Goal: Task Accomplishment & Management: Use online tool/utility

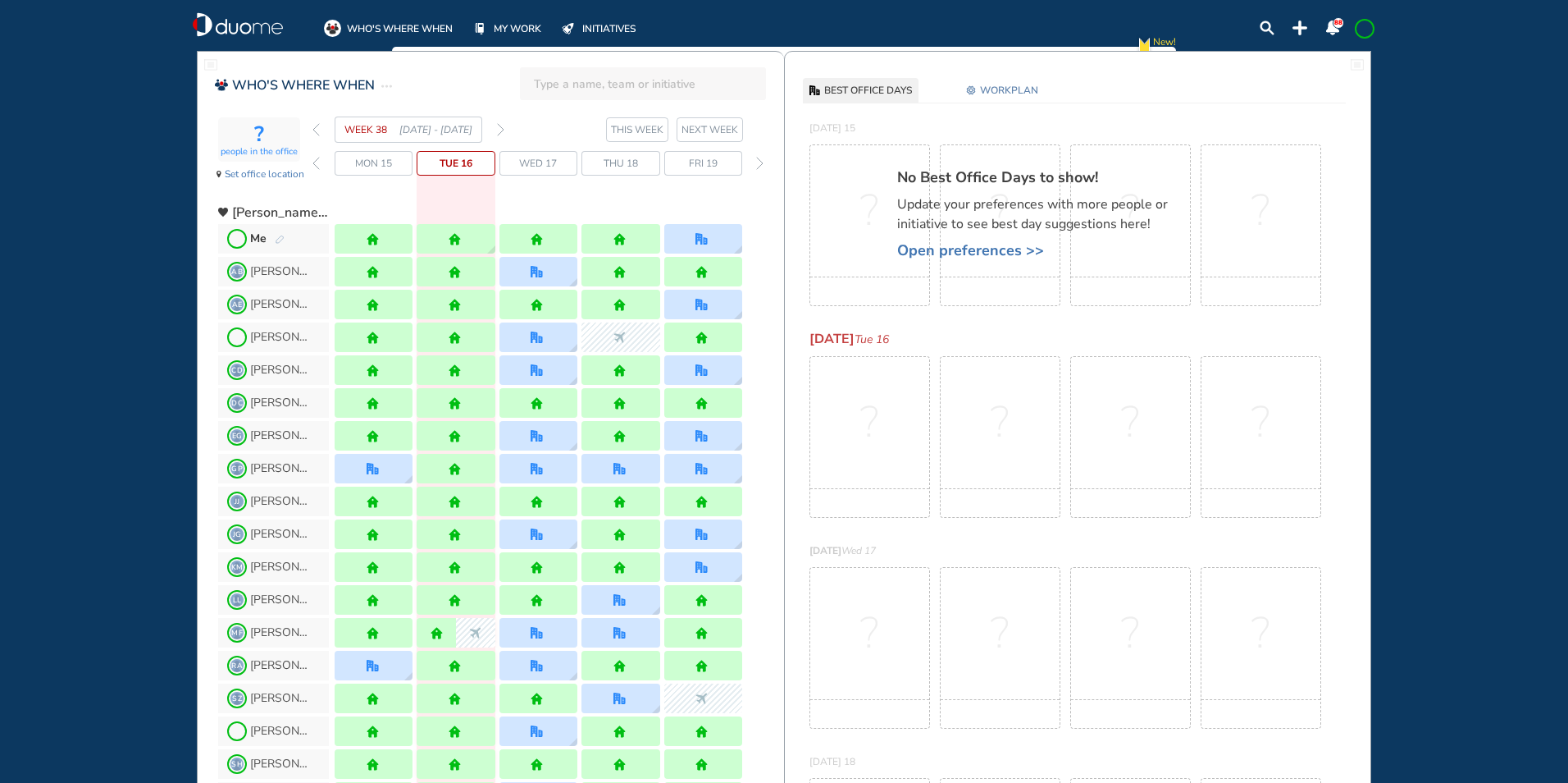
click at [282, 236] on img "pen-edit" at bounding box center [279, 241] width 10 height 11
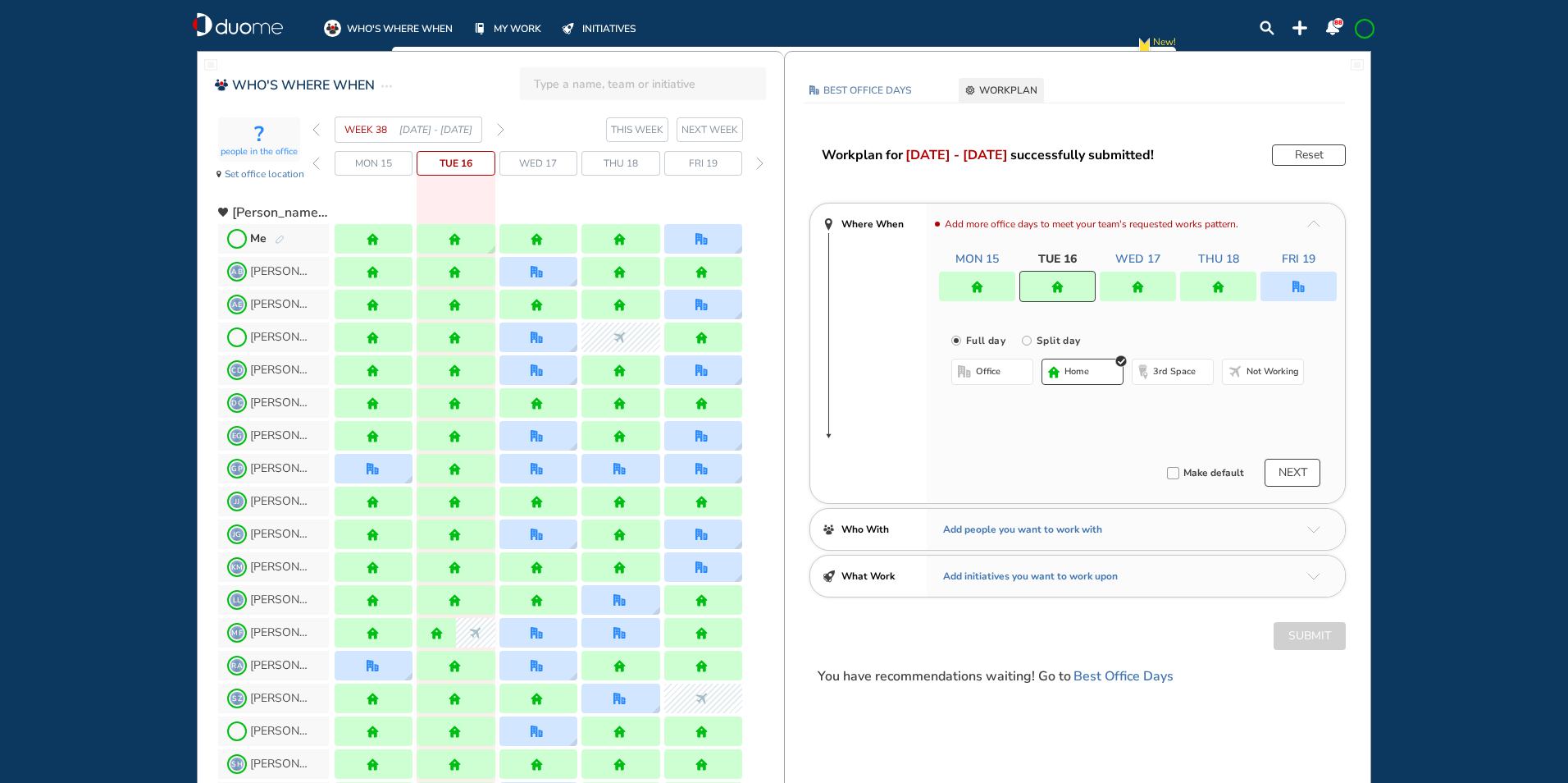
click at [1215, 285] on img "home" at bounding box center [1218, 286] width 12 height 12
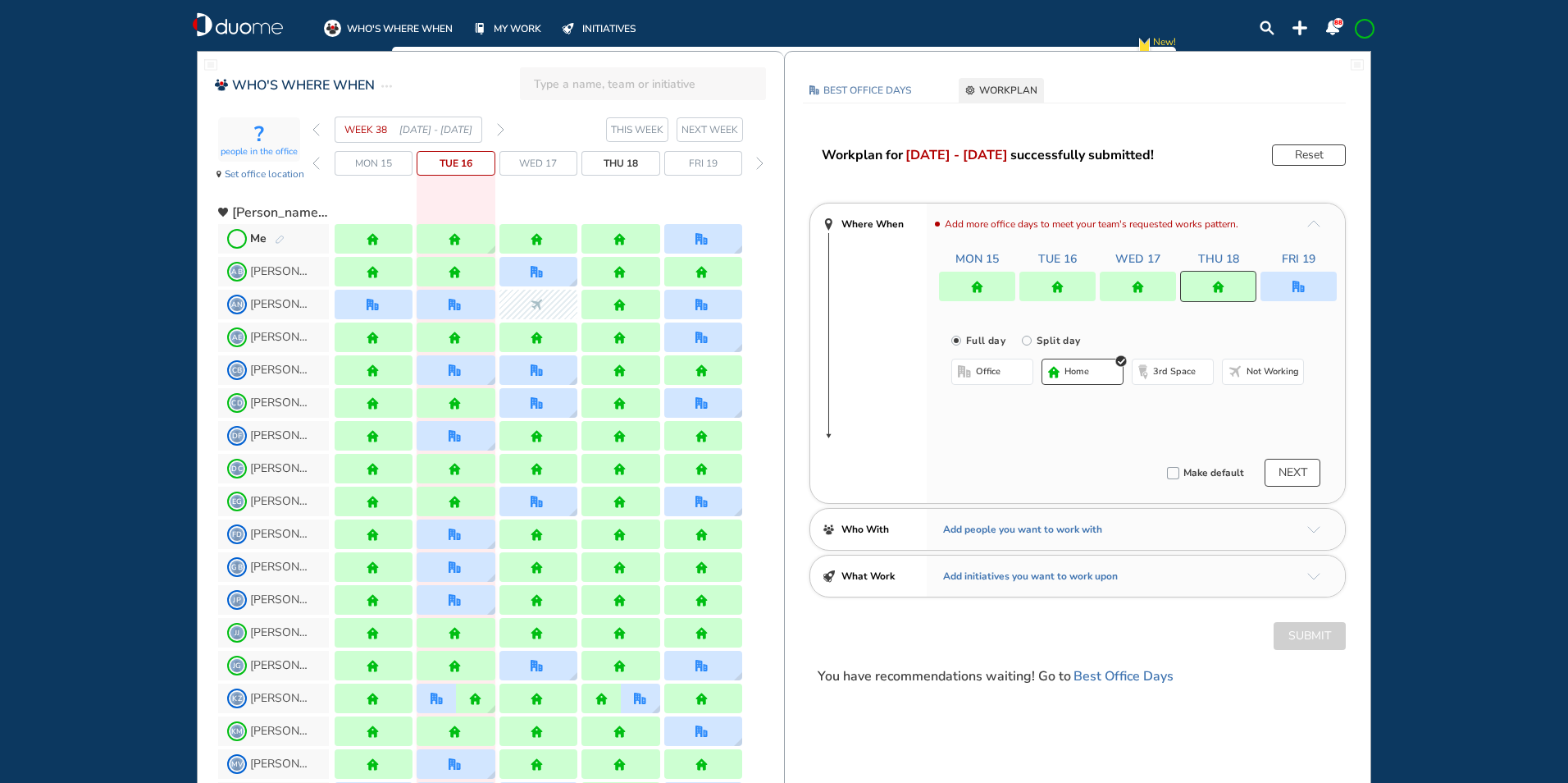
click at [998, 377] on span "office" at bounding box center [987, 371] width 25 height 13
click at [998, 402] on button "Select location" at bounding box center [995, 404] width 66 height 16
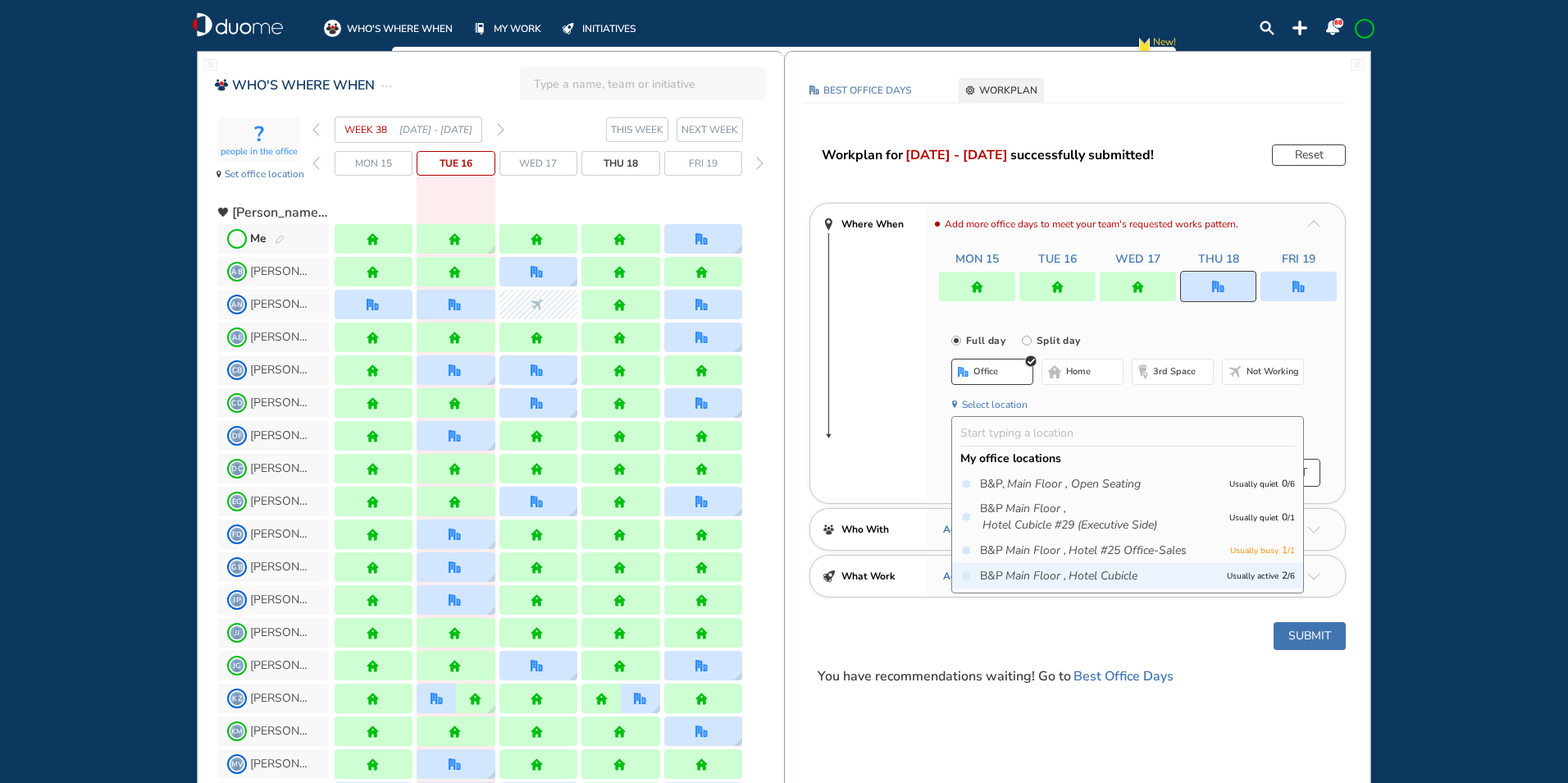
click at [1064, 577] on icon "Main Floor ," at bounding box center [1036, 576] width 60 height 16
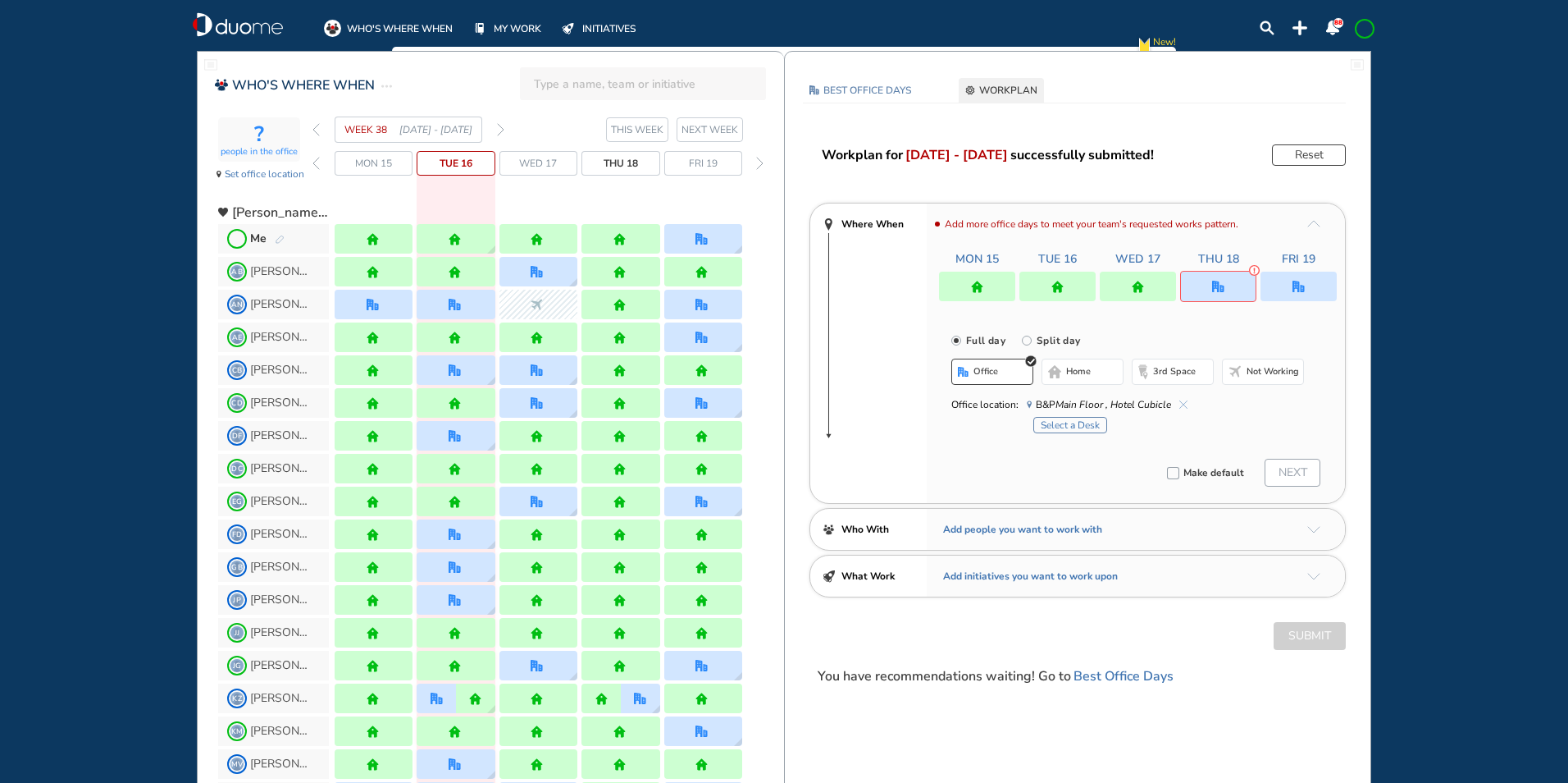
click at [1071, 419] on button "Select a Desk" at bounding box center [1070, 425] width 74 height 16
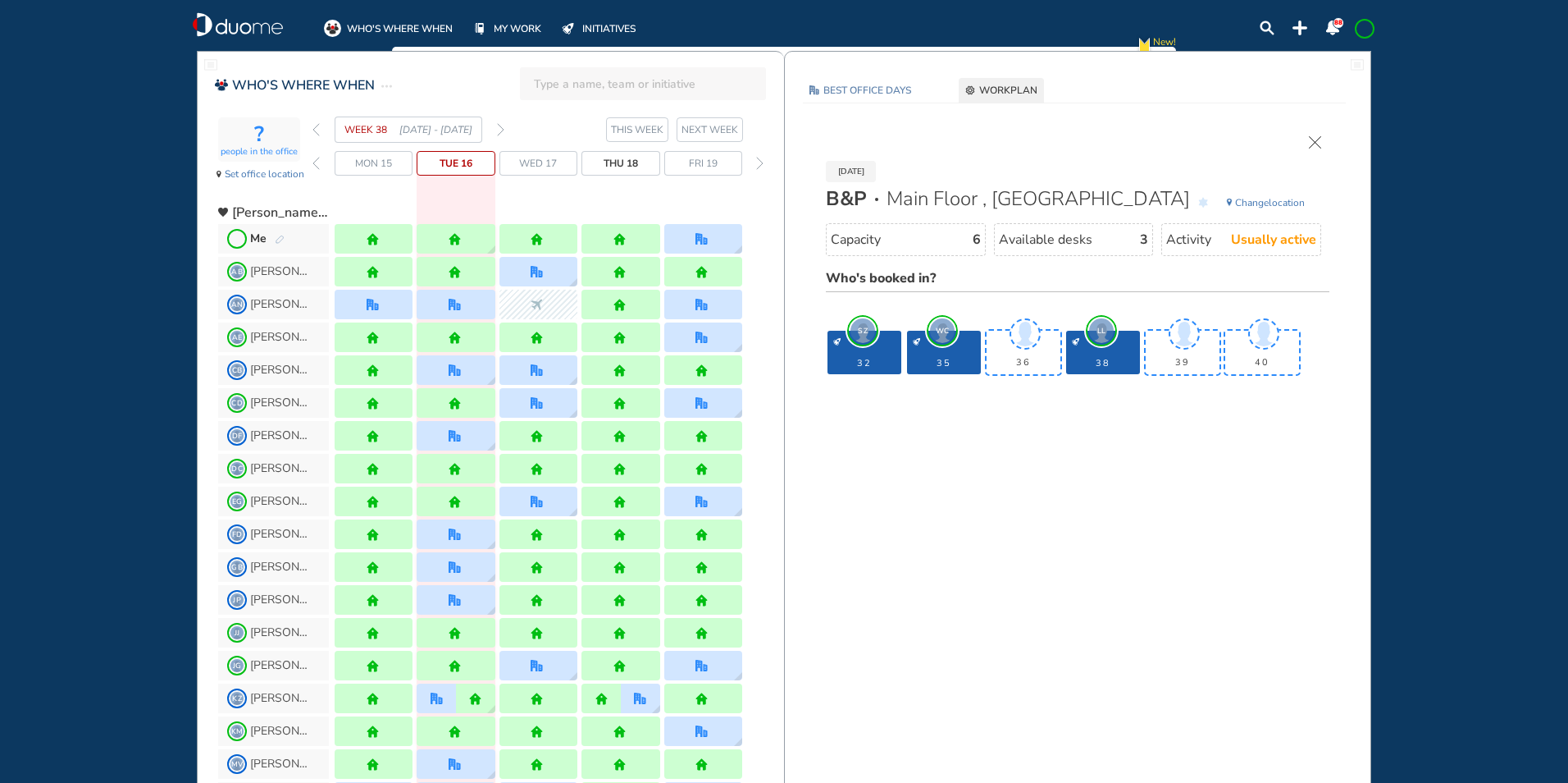
click at [1312, 147] on img "cross-thin" at bounding box center [1315, 142] width 12 height 12
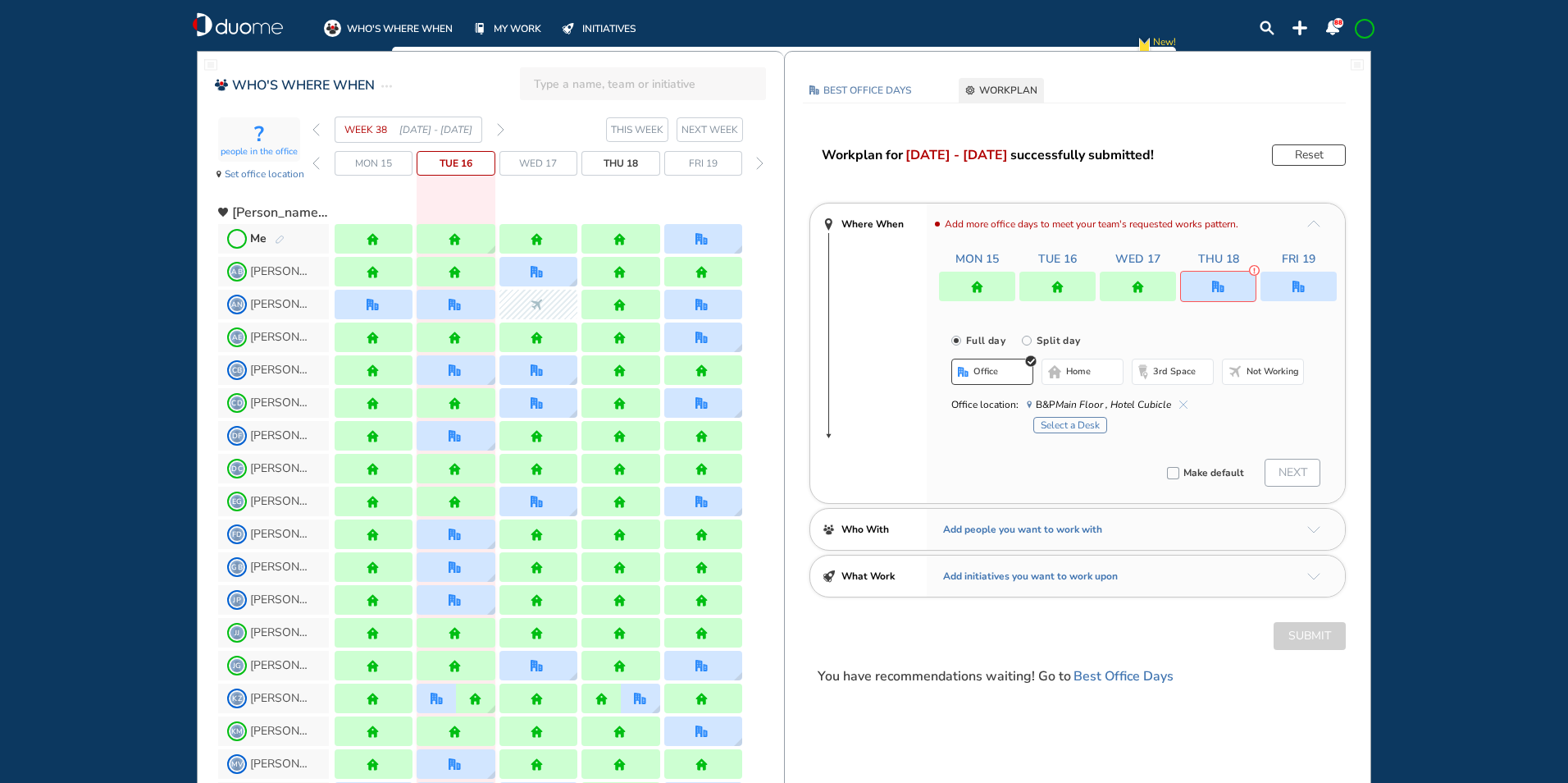
click at [503, 128] on img "forward week" at bounding box center [501, 130] width 7 height 13
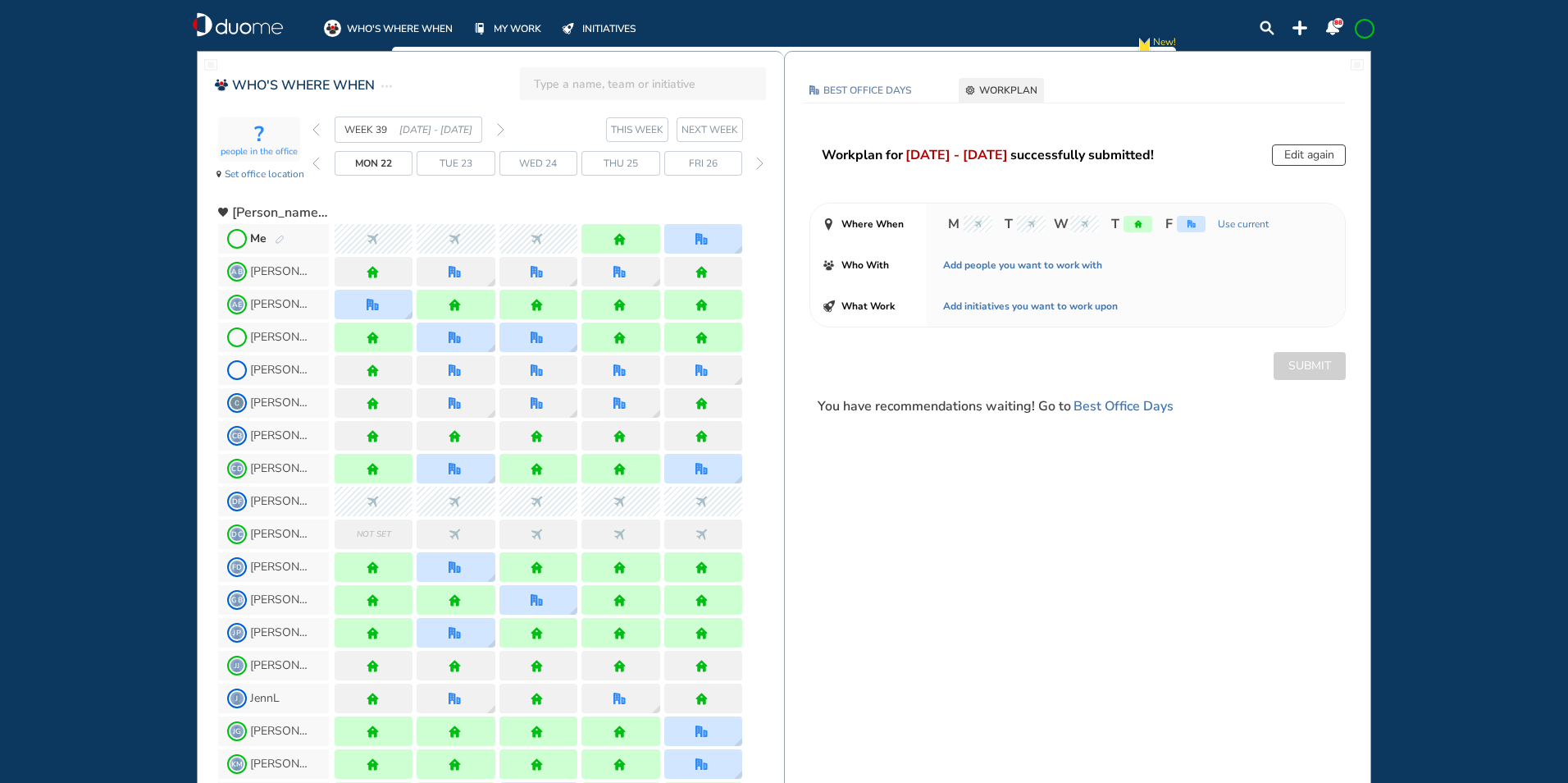
click at [316, 128] on img "back week" at bounding box center [316, 130] width 7 height 13
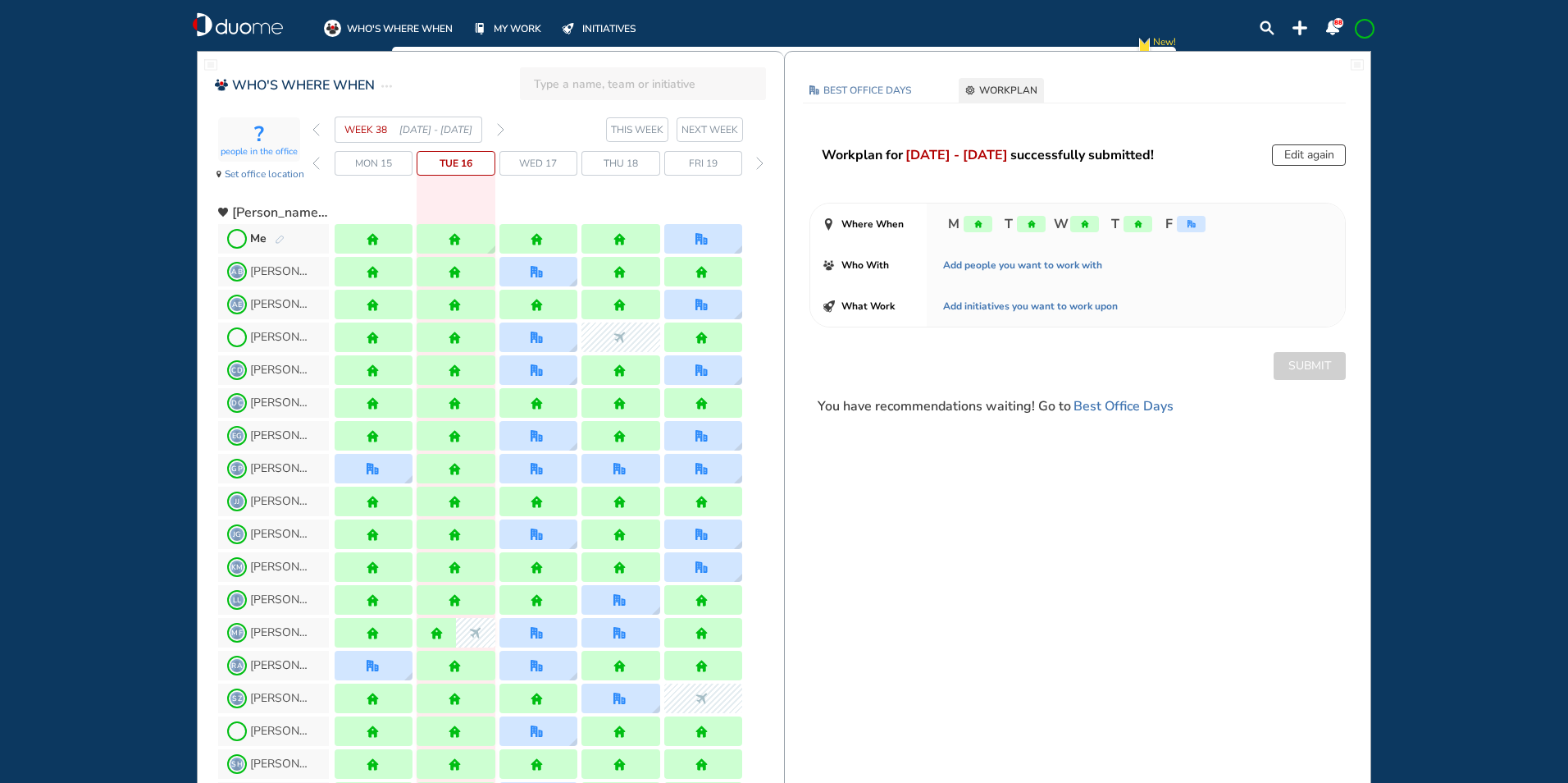
click at [501, 130] on img "forward week" at bounding box center [501, 130] width 7 height 13
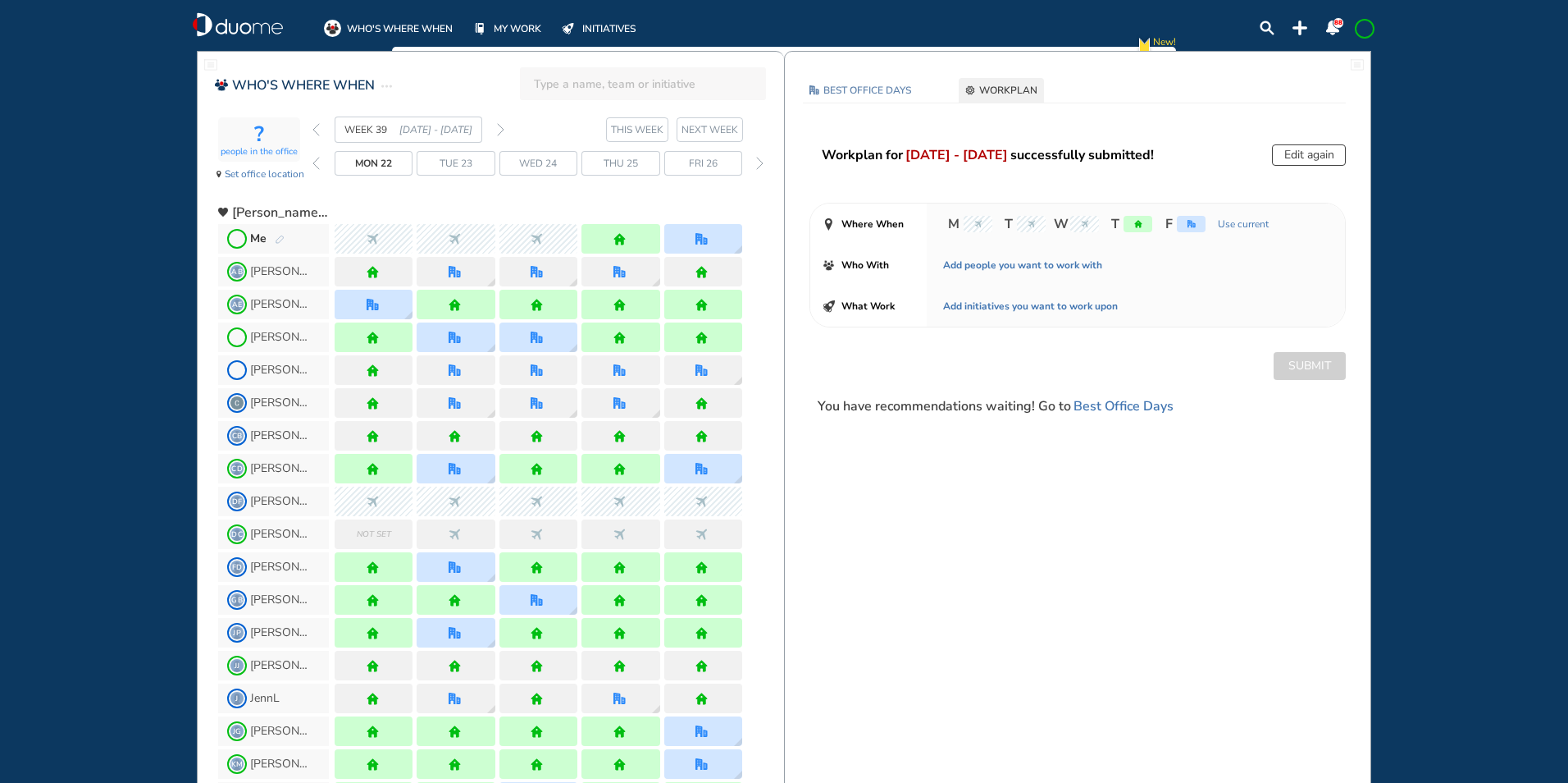
click at [503, 126] on img "forward week" at bounding box center [501, 130] width 7 height 13
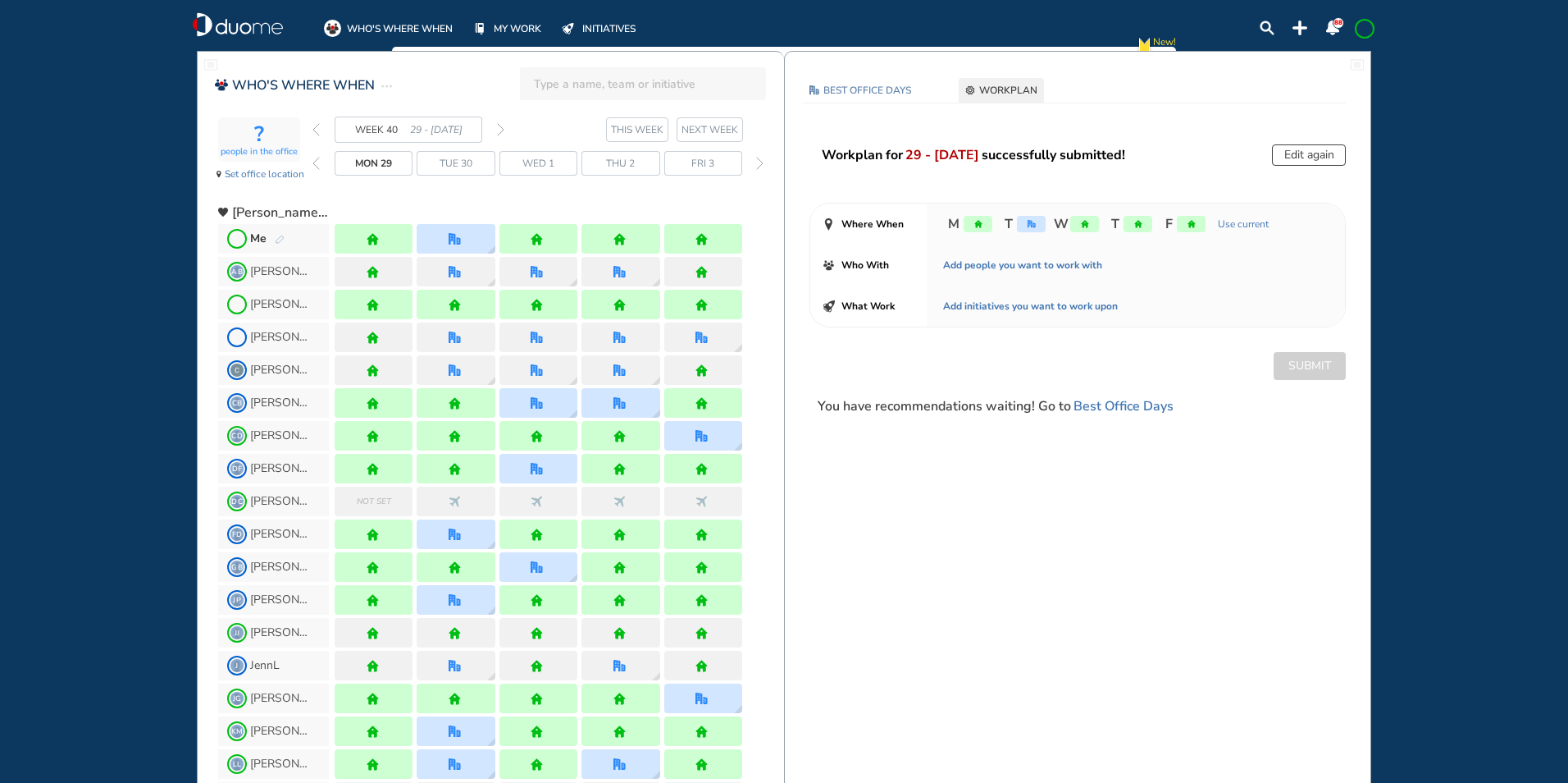
click at [504, 129] on img "forward week" at bounding box center [501, 130] width 7 height 13
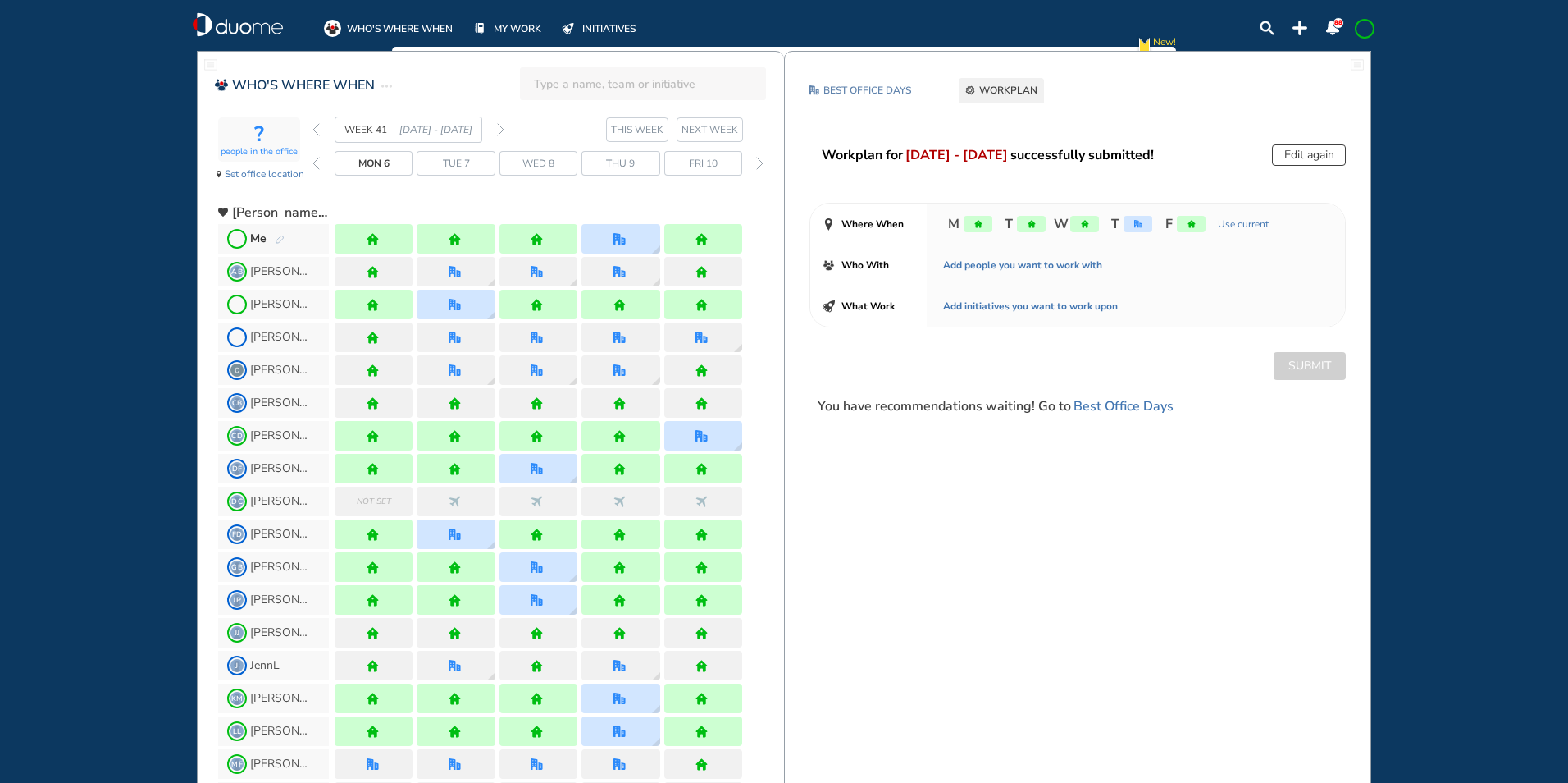
click at [503, 128] on img "forward week" at bounding box center [501, 130] width 7 height 13
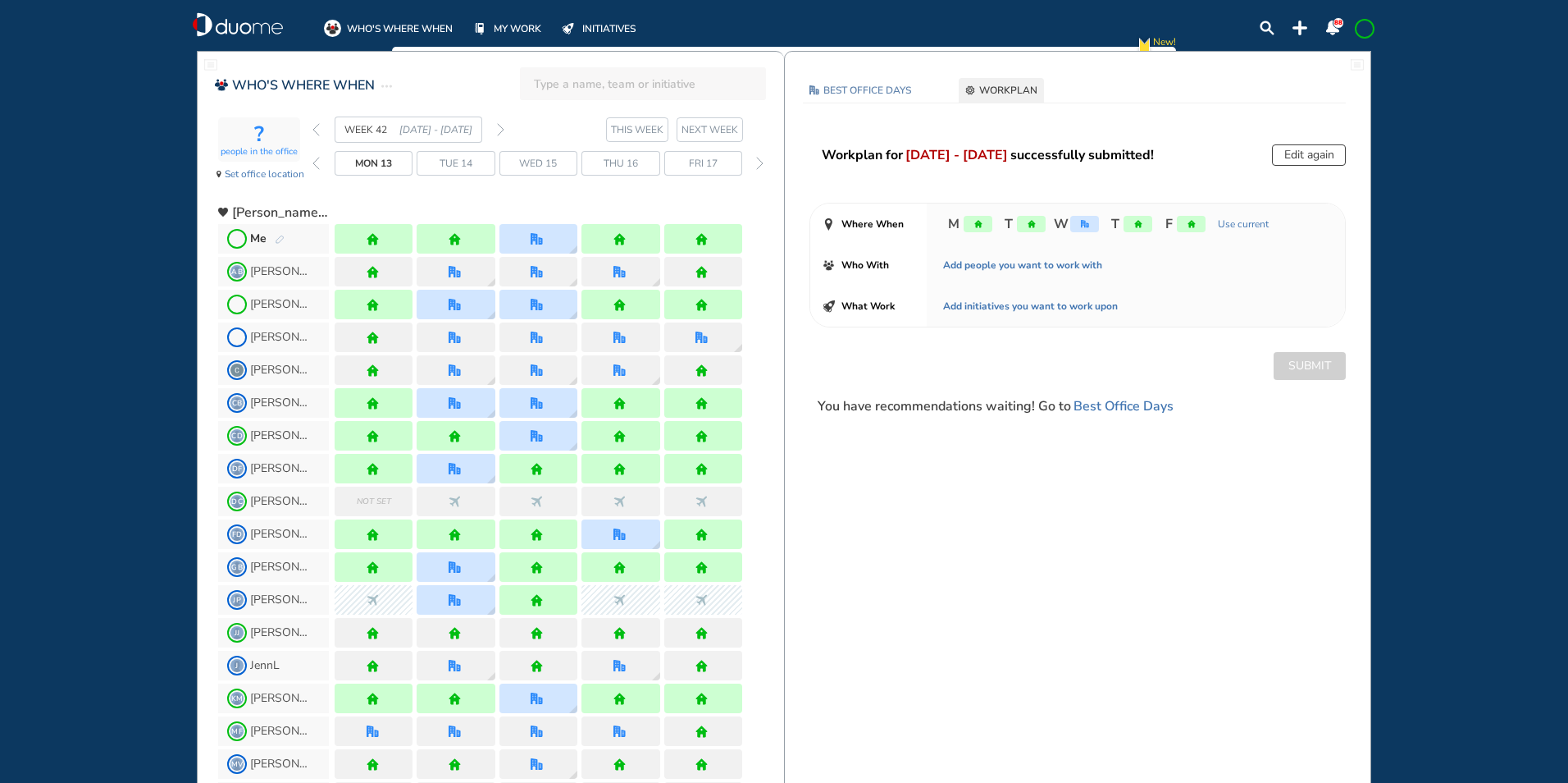
click at [283, 235] on img "pen-edit" at bounding box center [279, 241] width 10 height 11
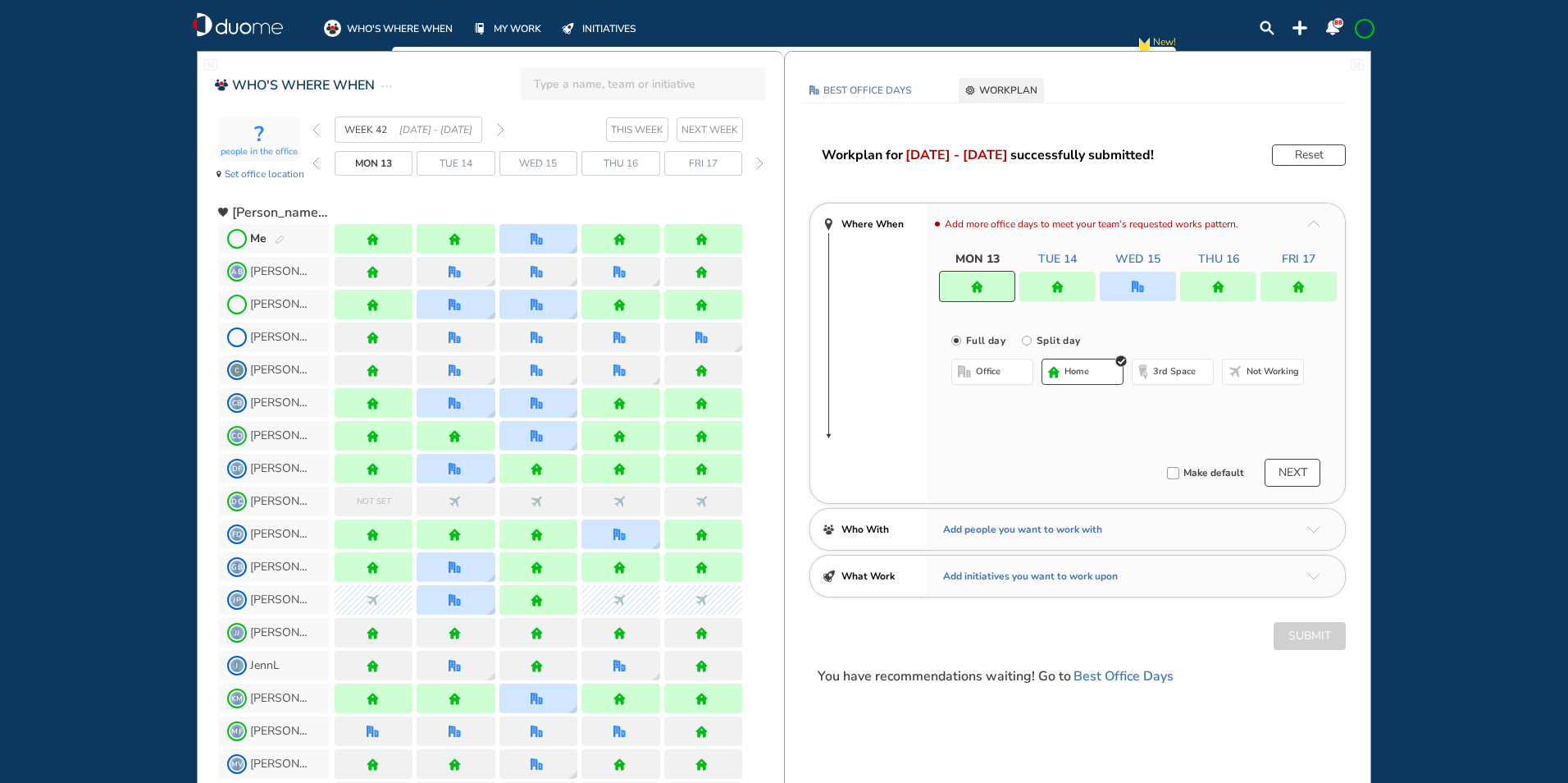
click at [318, 130] on img "back week" at bounding box center [316, 130] width 7 height 13
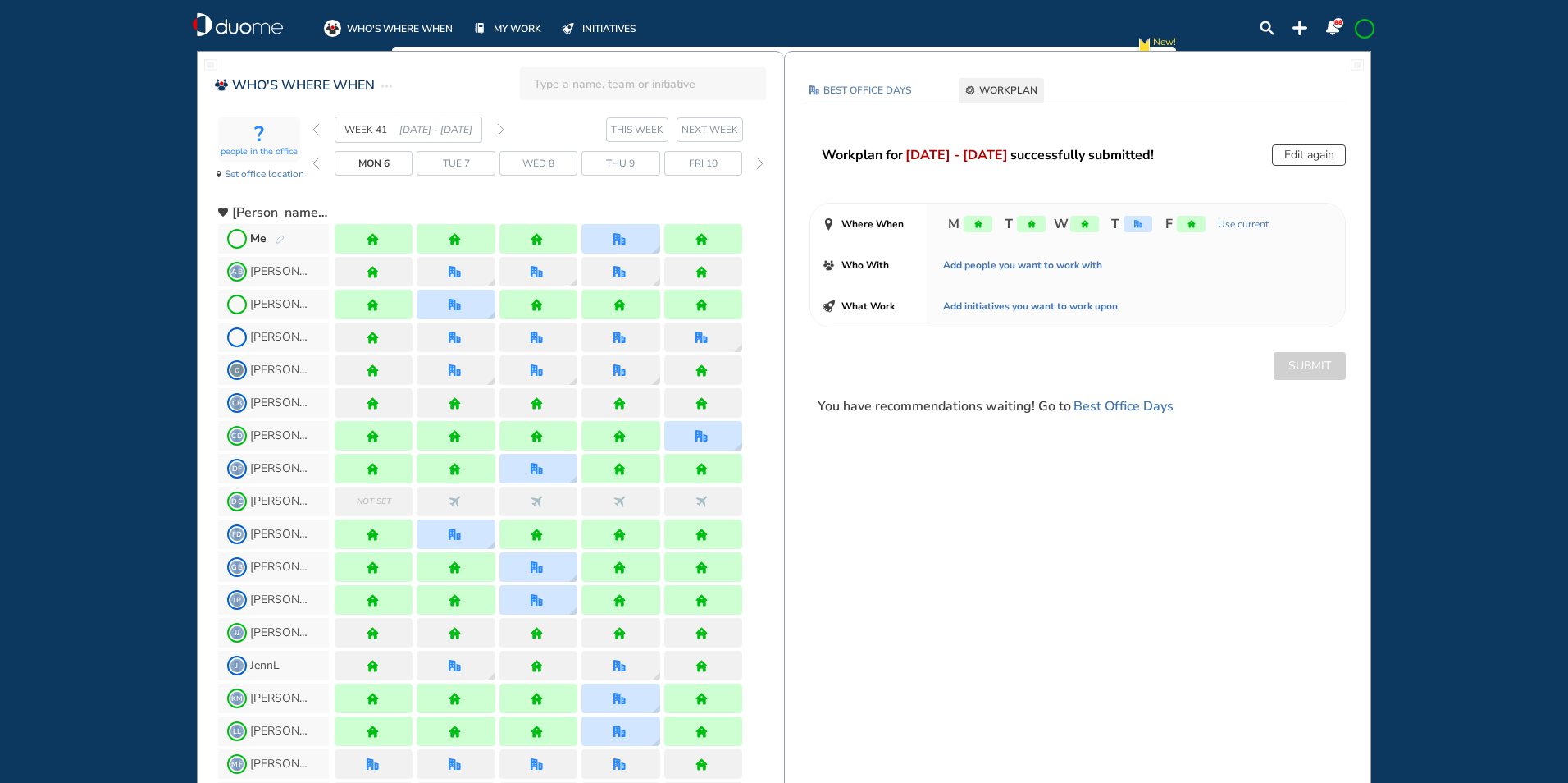
click at [318, 130] on img "back week" at bounding box center [316, 130] width 7 height 13
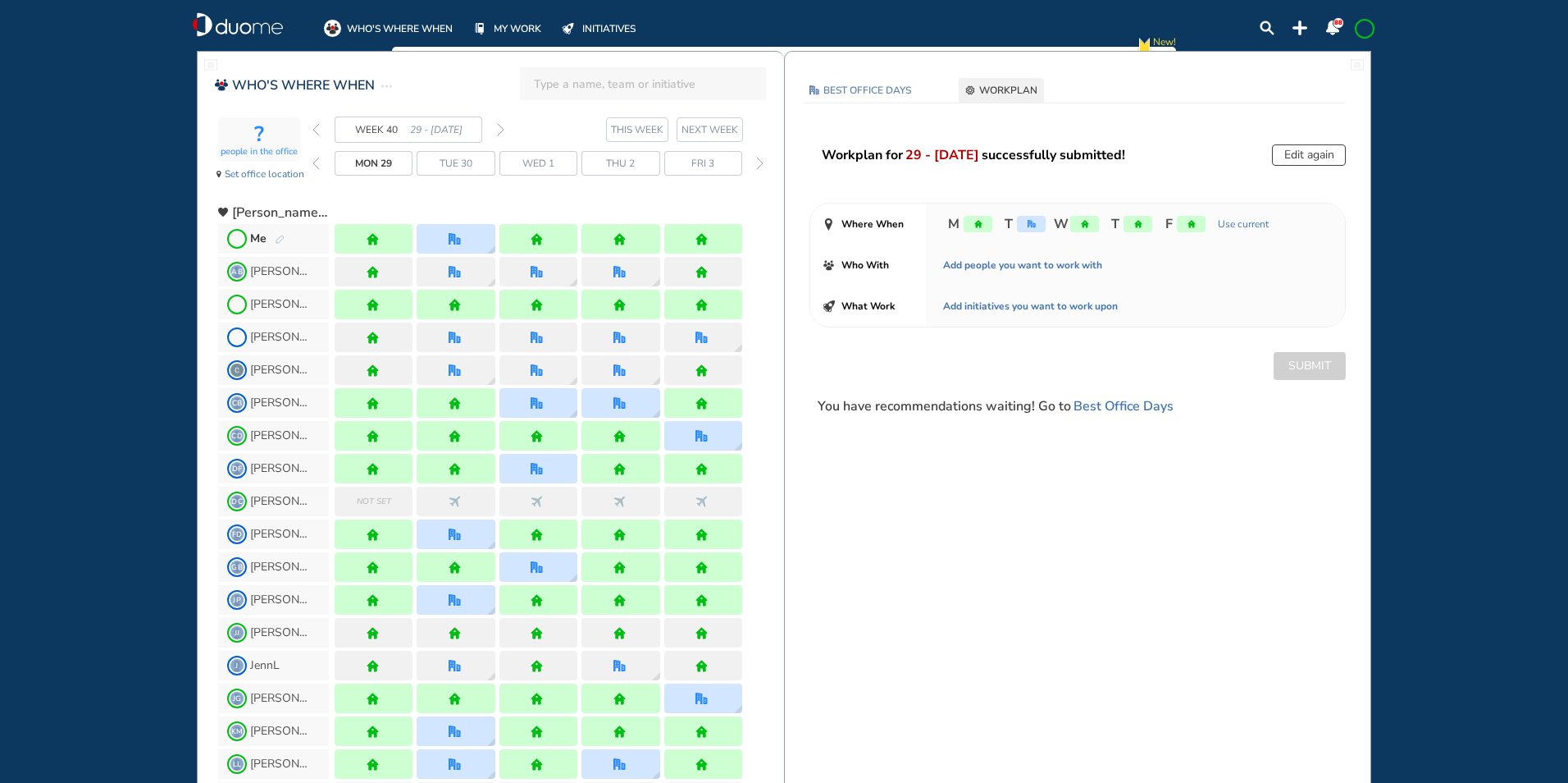
click at [504, 132] on img "forward week" at bounding box center [501, 130] width 7 height 13
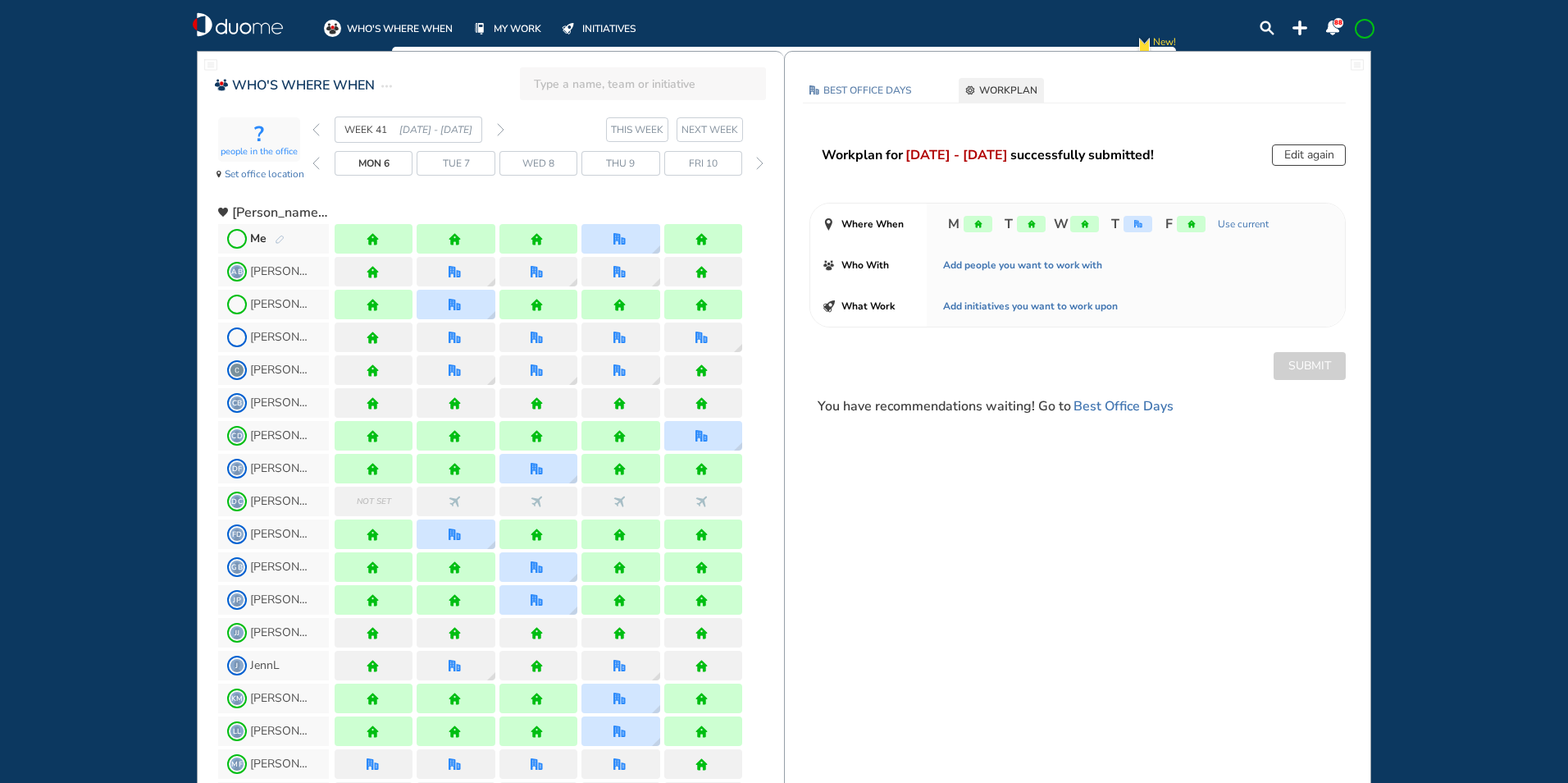
click at [503, 132] on img "forward week" at bounding box center [501, 130] width 7 height 13
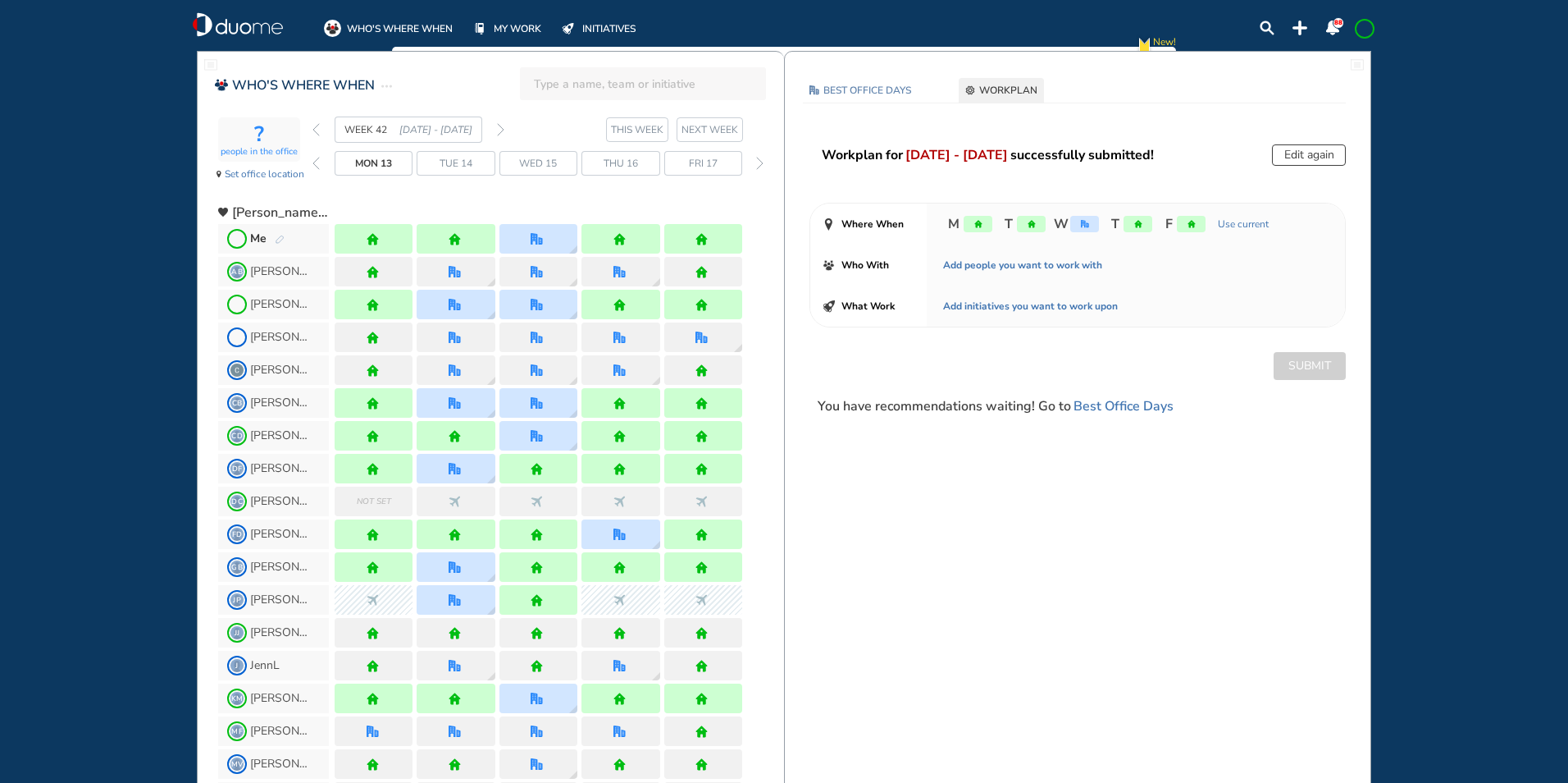
click at [503, 132] on img "forward week" at bounding box center [501, 130] width 7 height 13
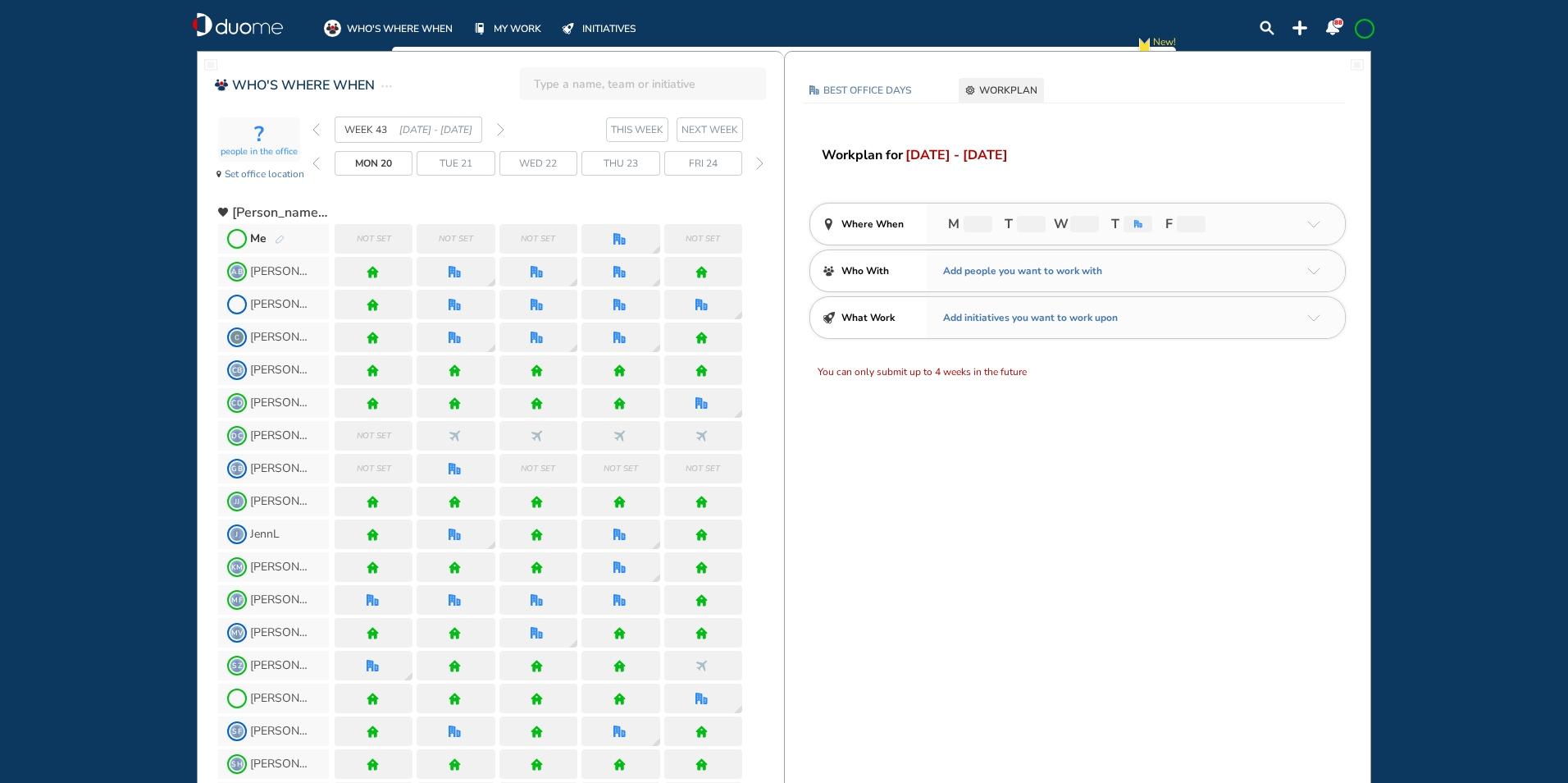
click at [503, 132] on img "forward week" at bounding box center [501, 130] width 7 height 13
click at [1366, 30] on span at bounding box center [1364, 28] width 13 height 13
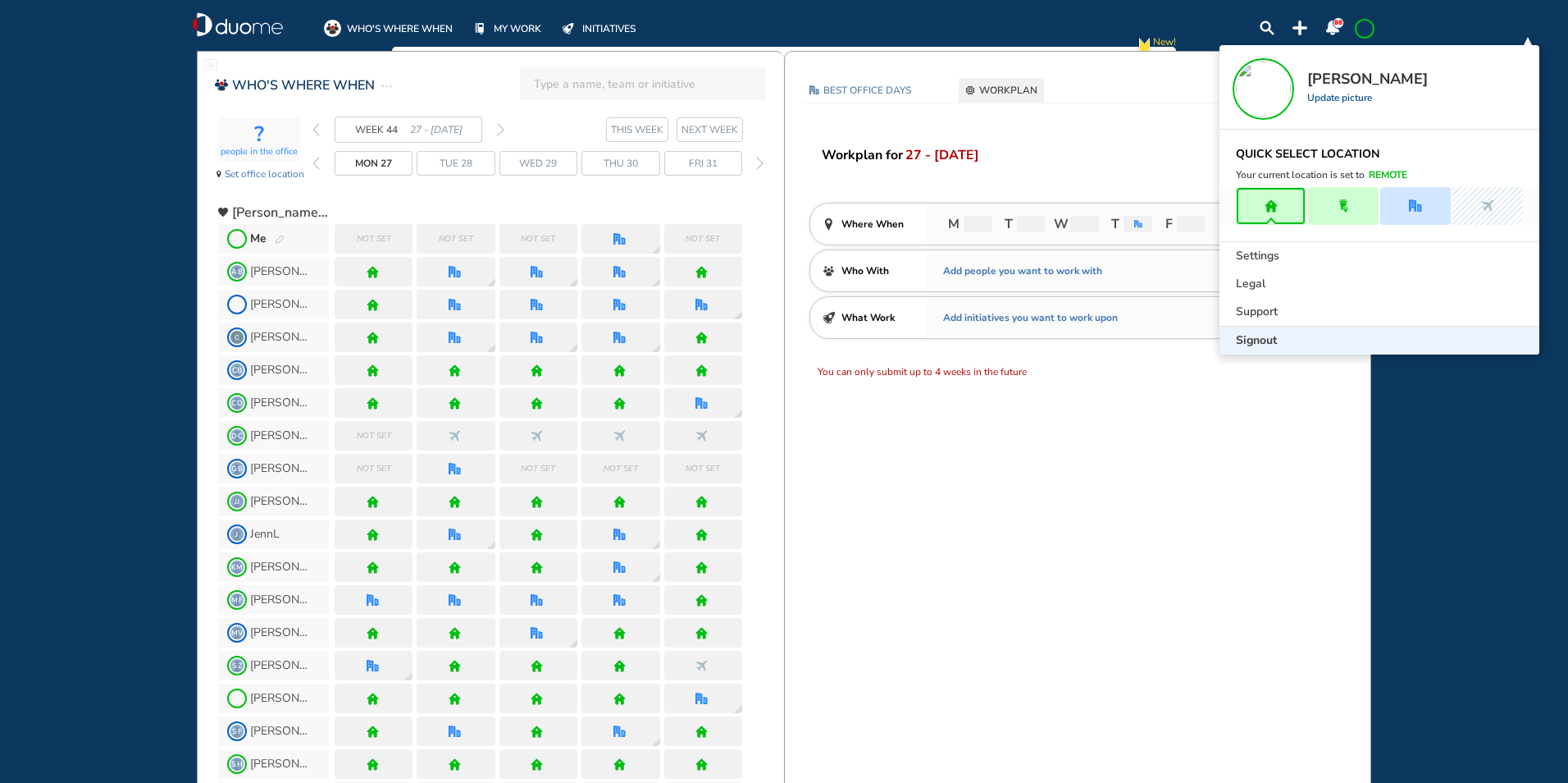
click at [1268, 333] on span "Signout" at bounding box center [1256, 340] width 41 height 16
